Goal: Check status: Check status

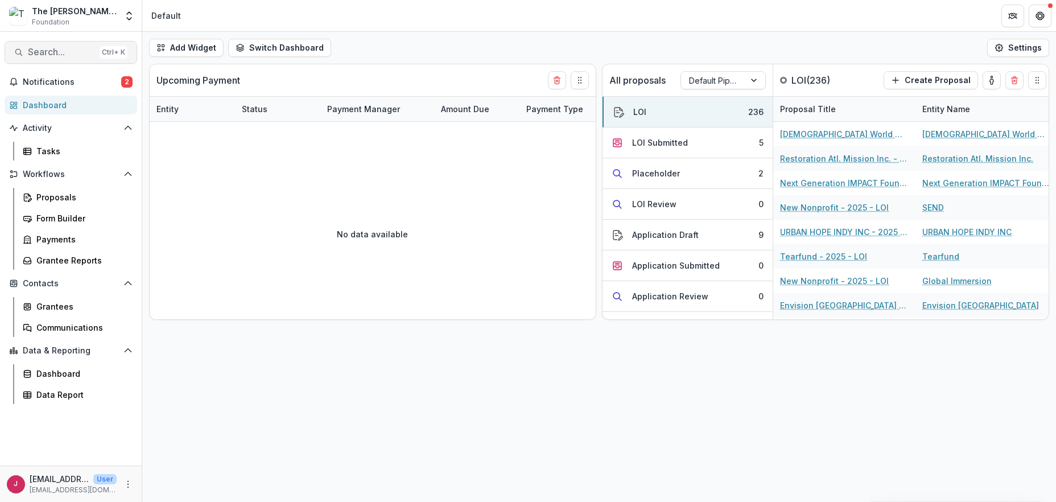
click at [51, 54] on span "Search..." at bounding box center [61, 52] width 67 height 11
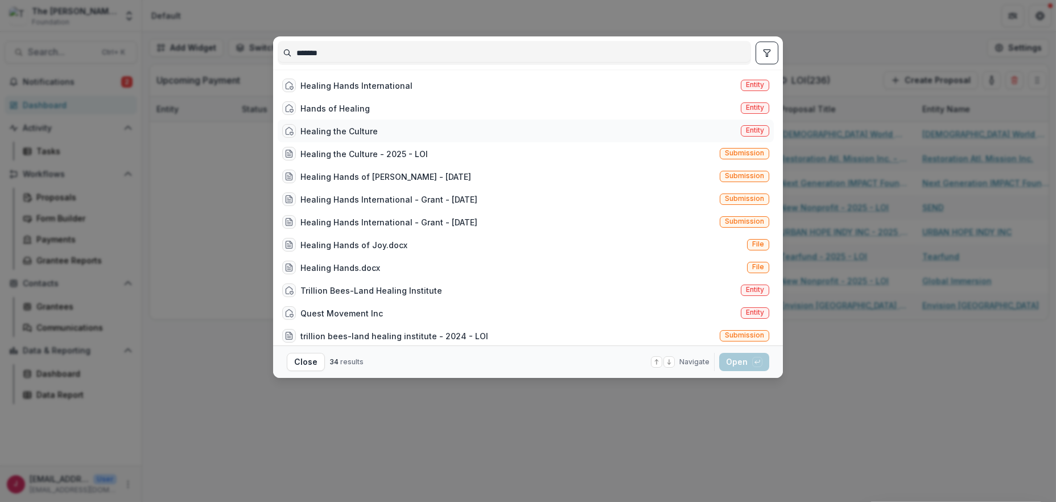
type input "*******"
click at [327, 133] on div "Healing the Culture" at bounding box center [338, 131] width 77 height 12
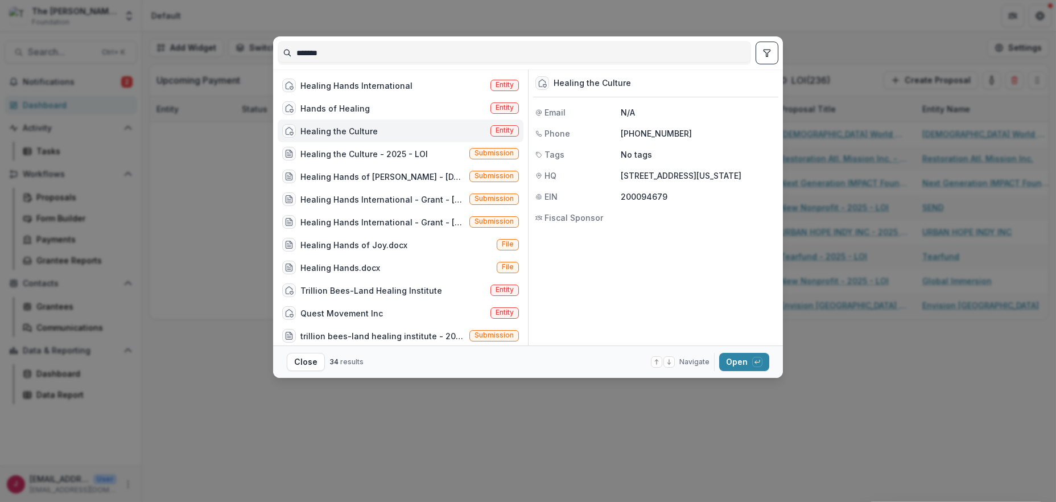
click at [327, 131] on div "Healing the Culture" at bounding box center [338, 131] width 77 height 12
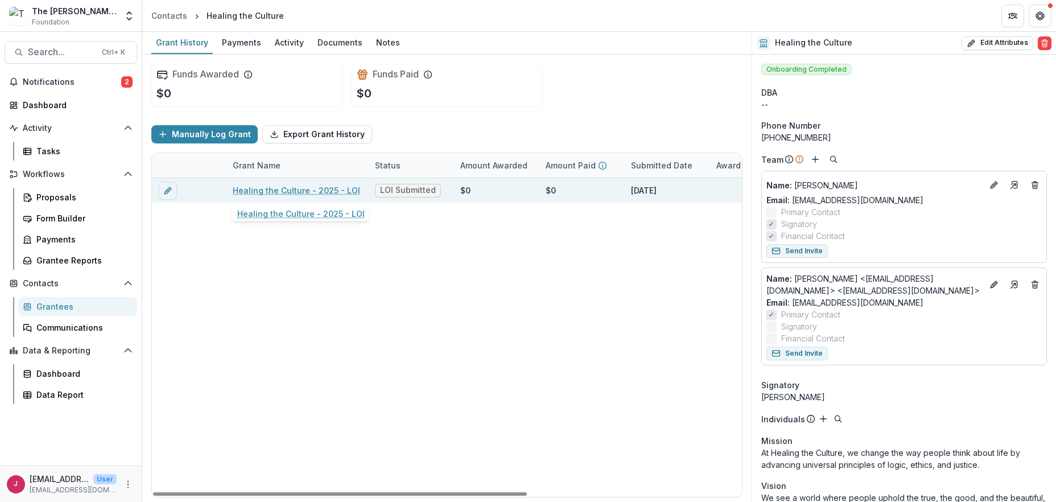
click at [298, 192] on link "Healing the Culture - 2025 - LOI" at bounding box center [296, 190] width 127 height 12
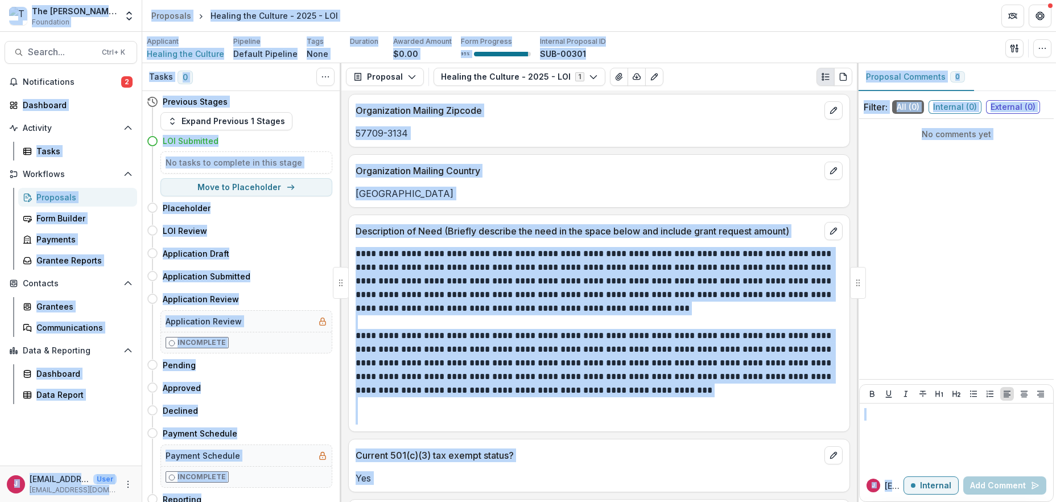
scroll to position [911, 0]
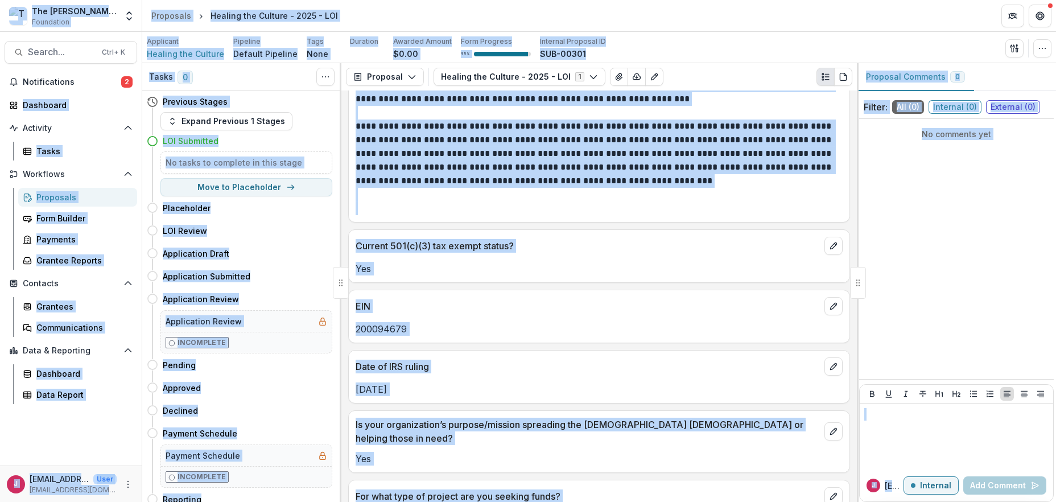
click at [610, 274] on p "Yes" at bounding box center [599, 269] width 487 height 14
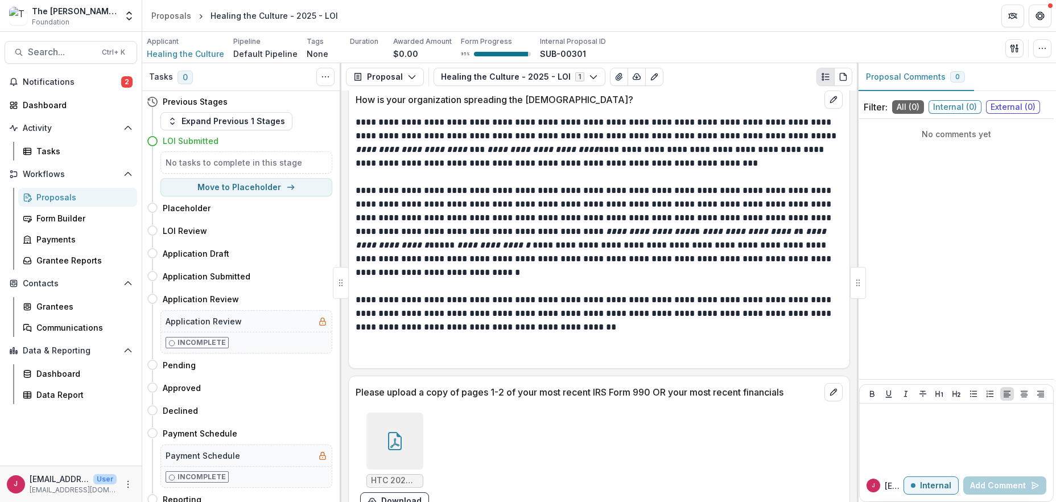
scroll to position [1715, 0]
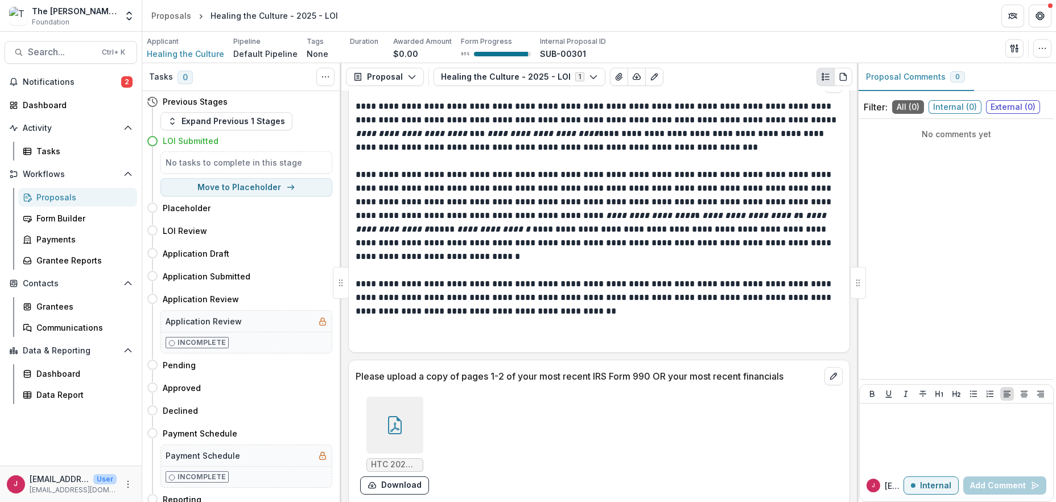
click at [382, 410] on div at bounding box center [394, 425] width 57 height 57
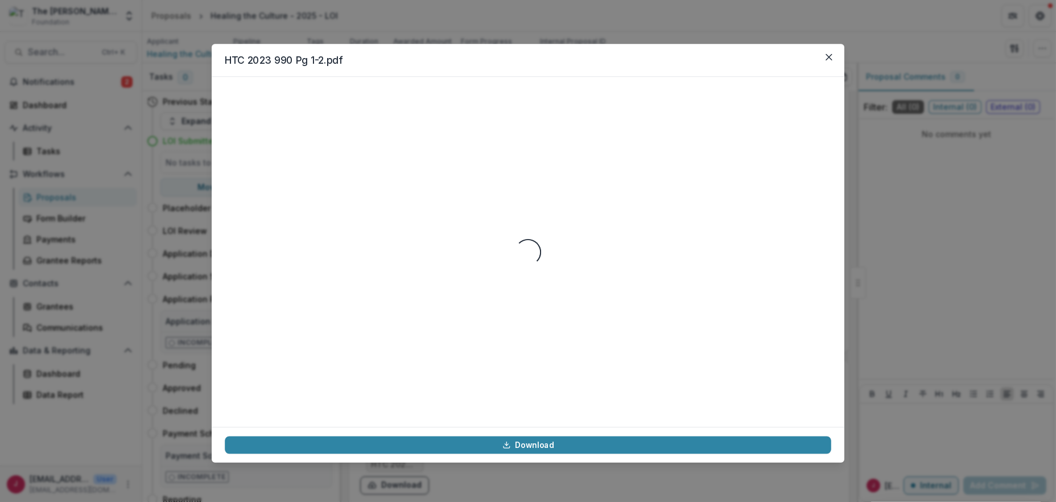
click at [382, 410] on div "Loading..." at bounding box center [528, 251] width 607 height 323
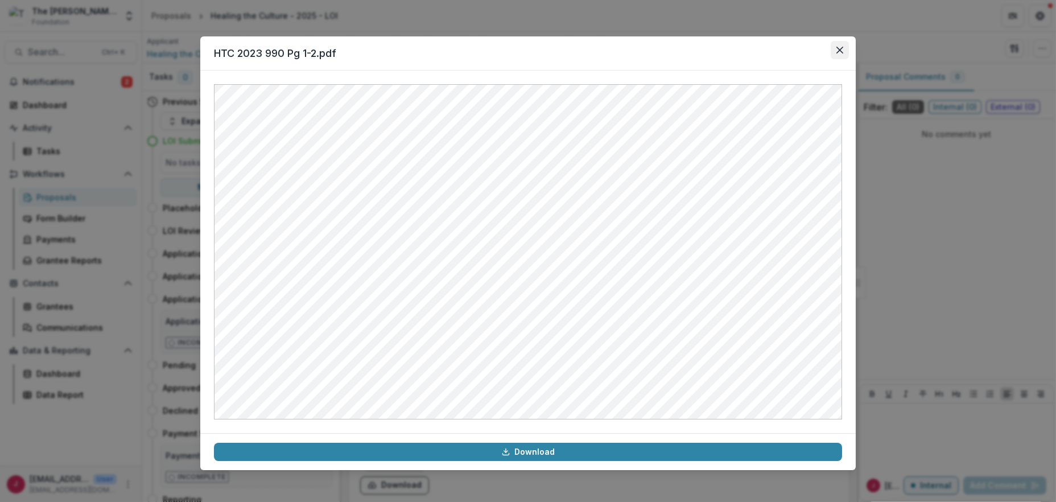
click at [839, 47] on icon "Close" at bounding box center [840, 50] width 7 height 7
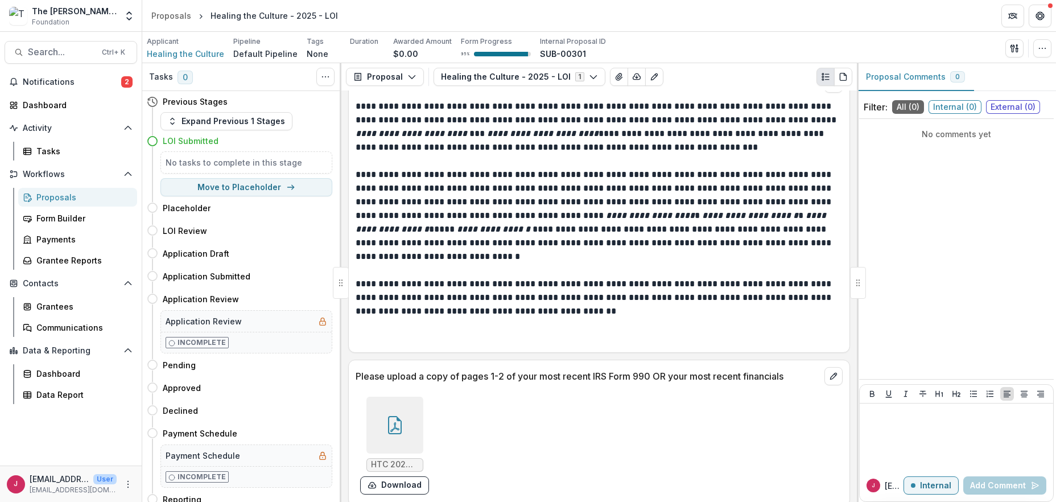
click at [392, 416] on icon at bounding box center [395, 425] width 18 height 18
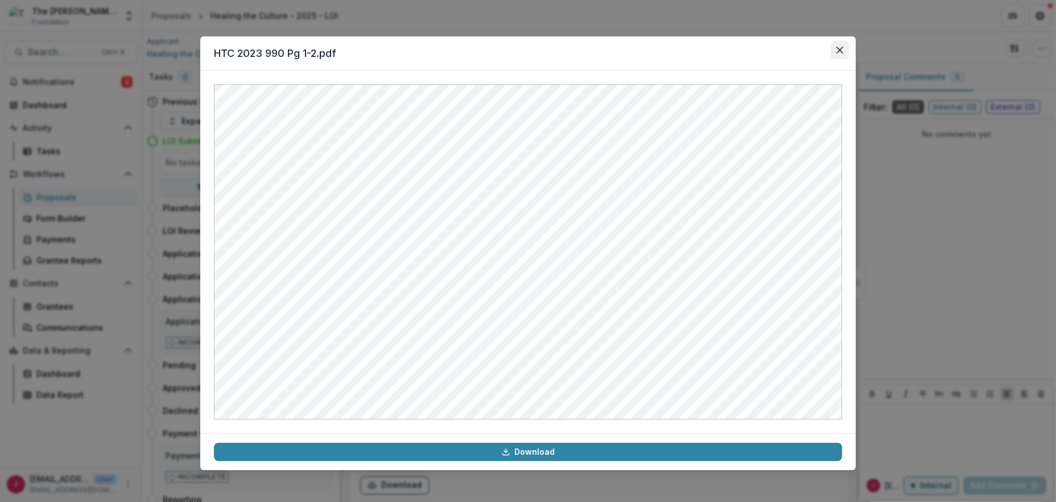
click at [842, 48] on icon "Close" at bounding box center [840, 50] width 7 height 7
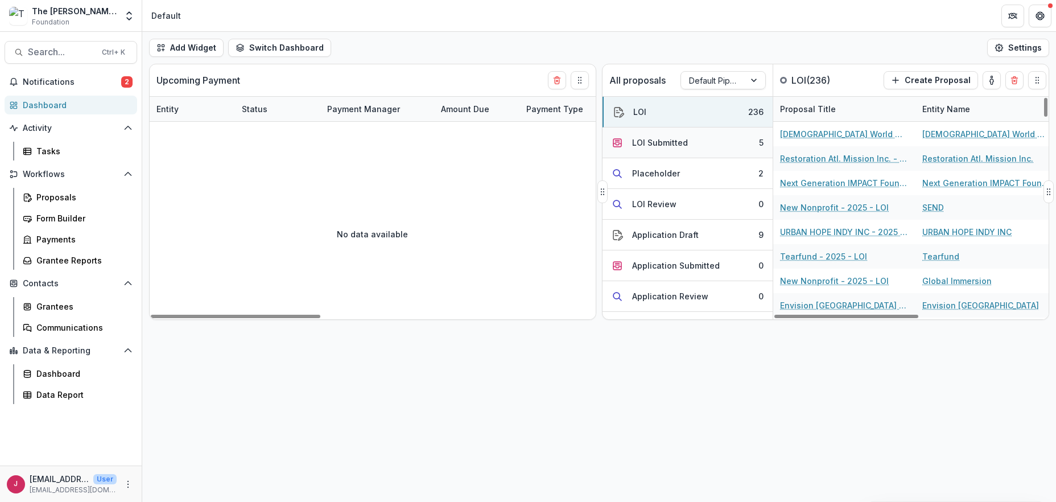
click at [732, 141] on button "LOI Submitted 5" at bounding box center [688, 142] width 170 height 31
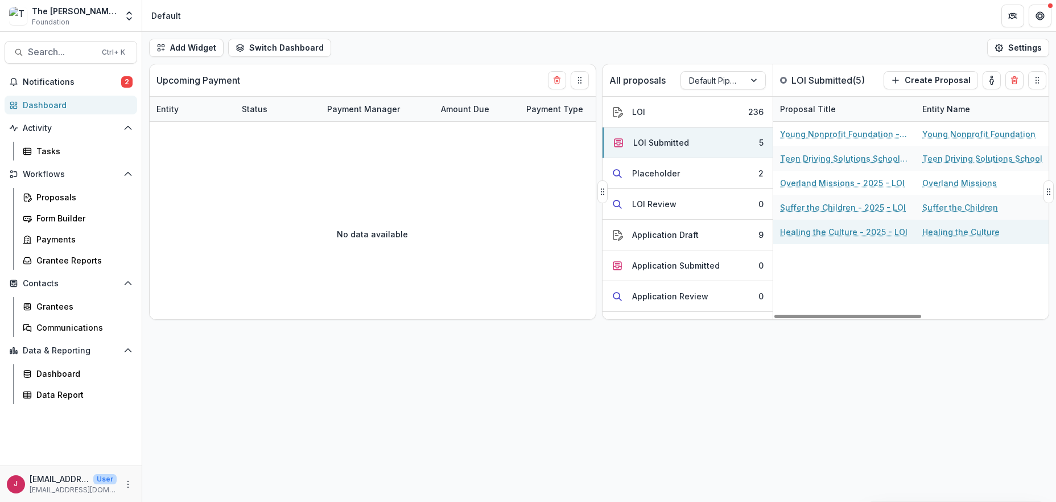
click at [822, 232] on link "Healing the Culture - 2025 - LOI" at bounding box center [843, 232] width 127 height 12
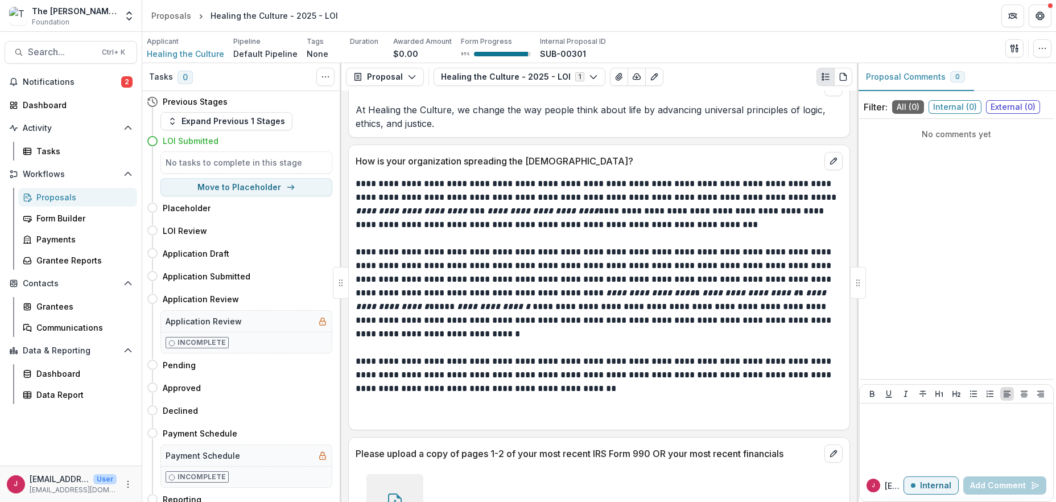
scroll to position [1715, 0]
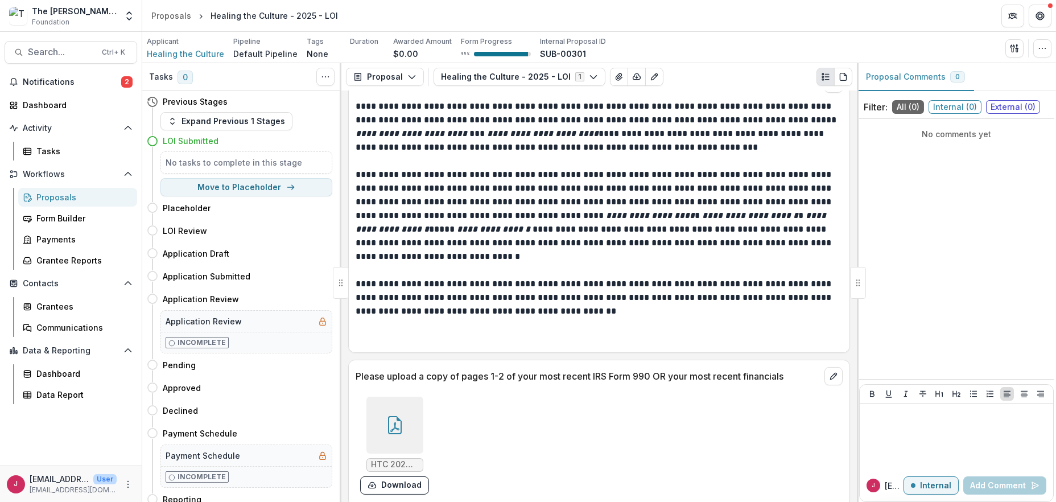
click at [386, 419] on icon at bounding box center [395, 425] width 18 height 18
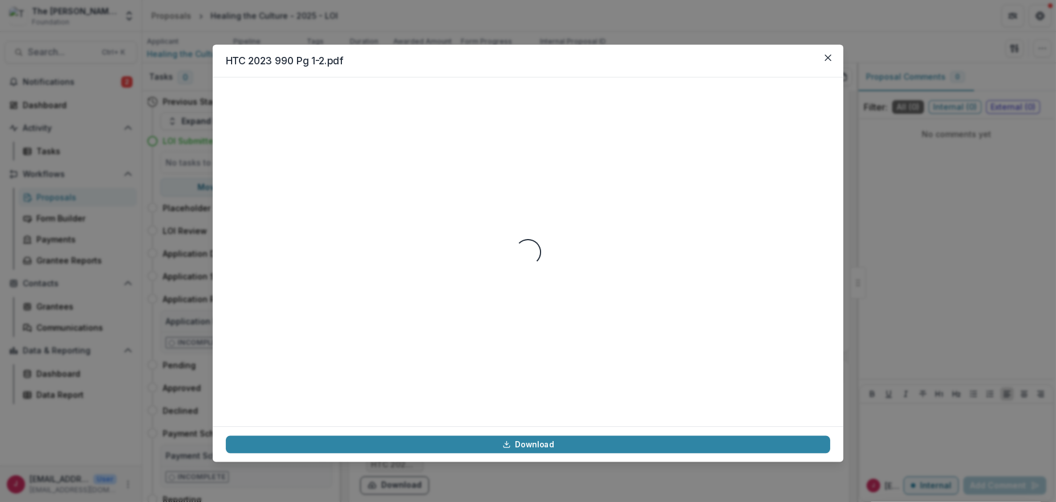
click at [384, 419] on div "Loading..." at bounding box center [528, 251] width 631 height 349
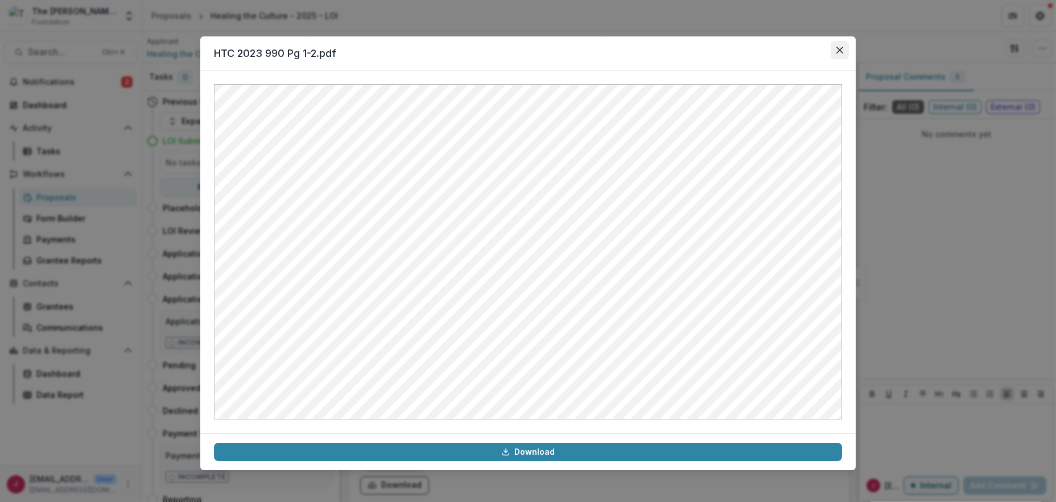
click at [837, 47] on icon "Close" at bounding box center [840, 50] width 7 height 7
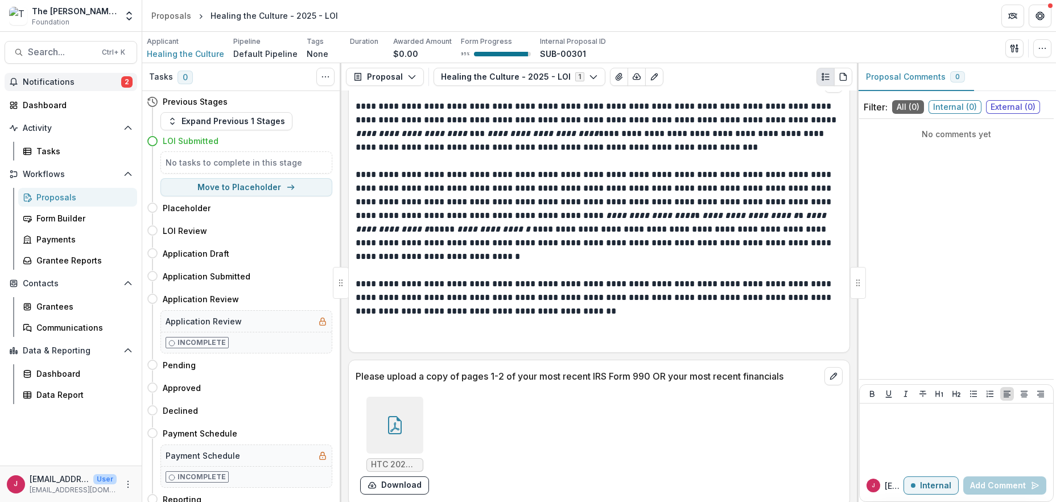
click at [36, 79] on span "Notifications" at bounding box center [72, 82] width 98 height 10
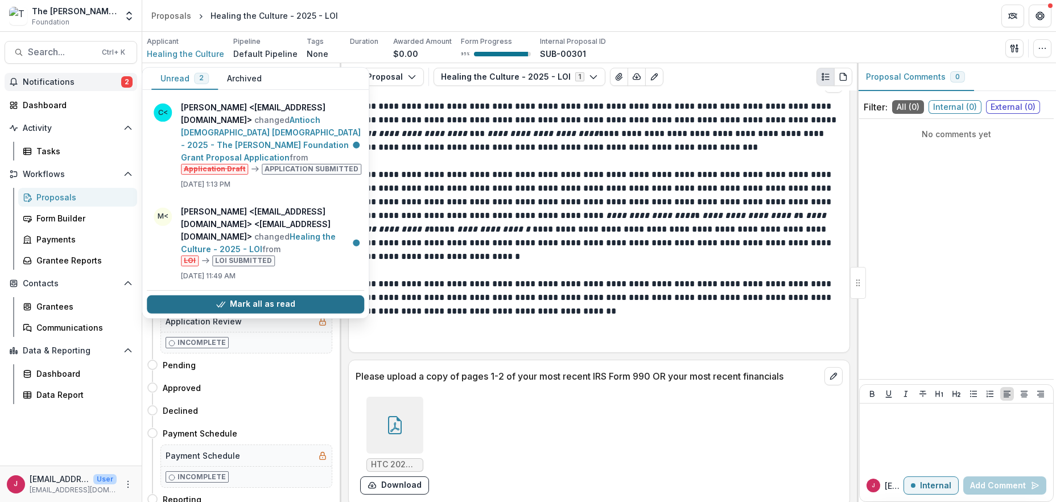
click at [318, 295] on button "Mark all as read" at bounding box center [255, 304] width 217 height 18
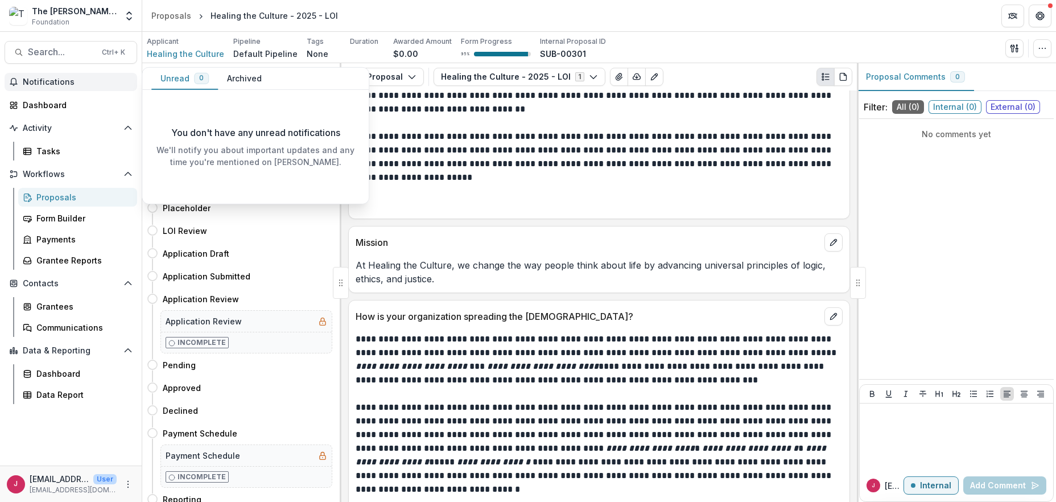
scroll to position [1335, 0]
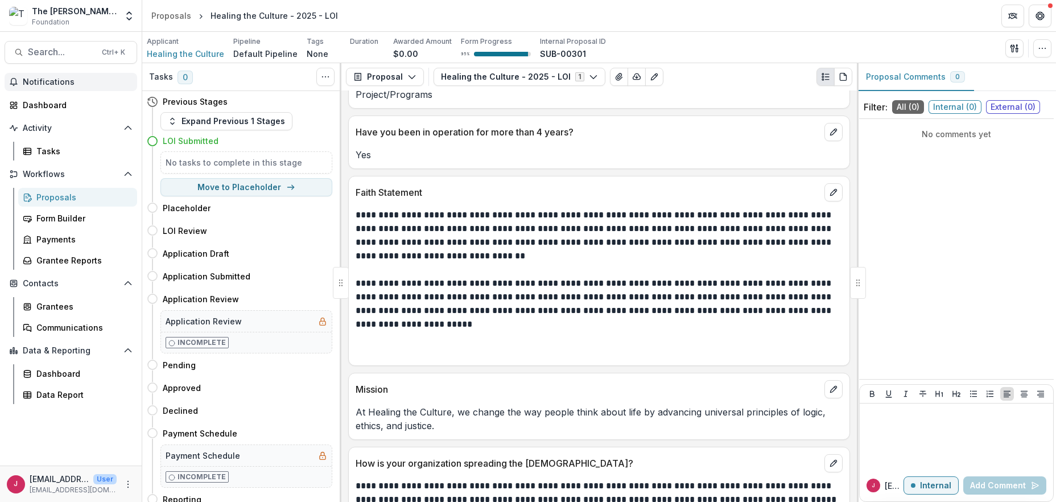
click at [466, 333] on p at bounding box center [599, 344] width 487 height 27
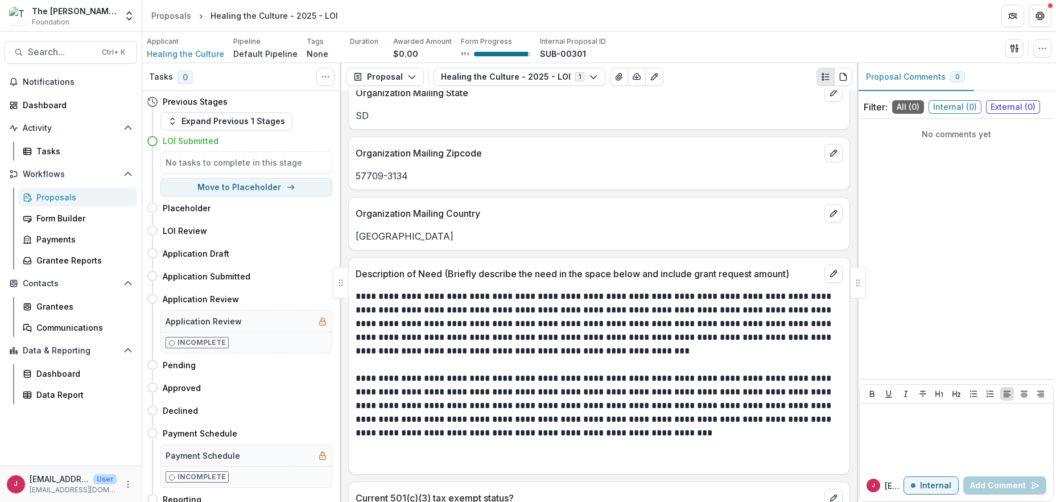
scroll to position [652, 0]
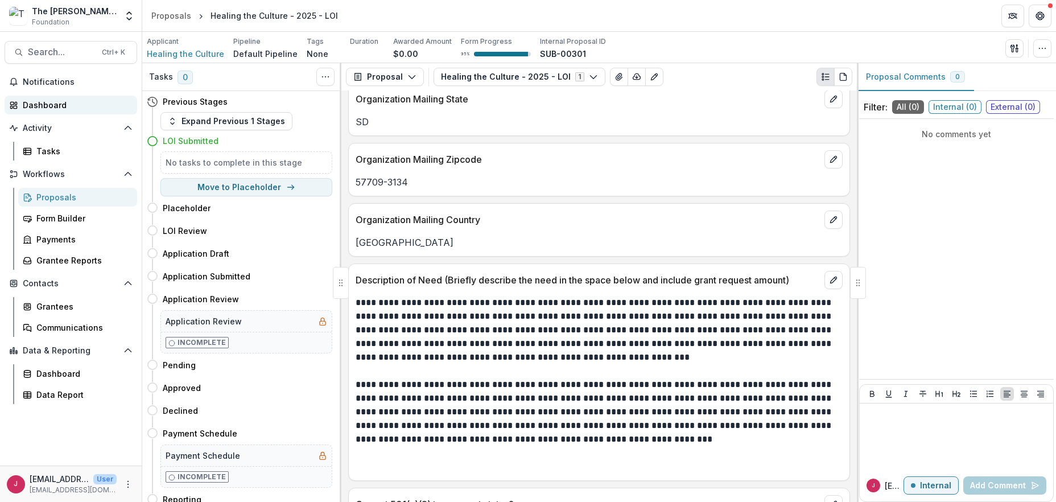
drag, startPoint x: 50, startPoint y: 104, endPoint x: 72, endPoint y: 103, distance: 22.2
click at [49, 103] on div "Dashboard" at bounding box center [75, 105] width 105 height 12
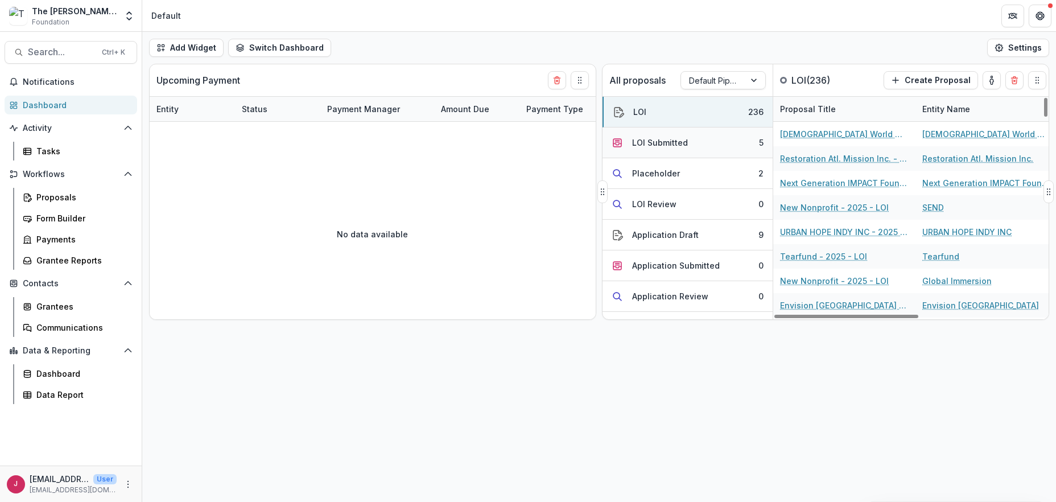
click at [646, 145] on div "LOI Submitted" at bounding box center [660, 143] width 56 height 12
